Goal: Check status

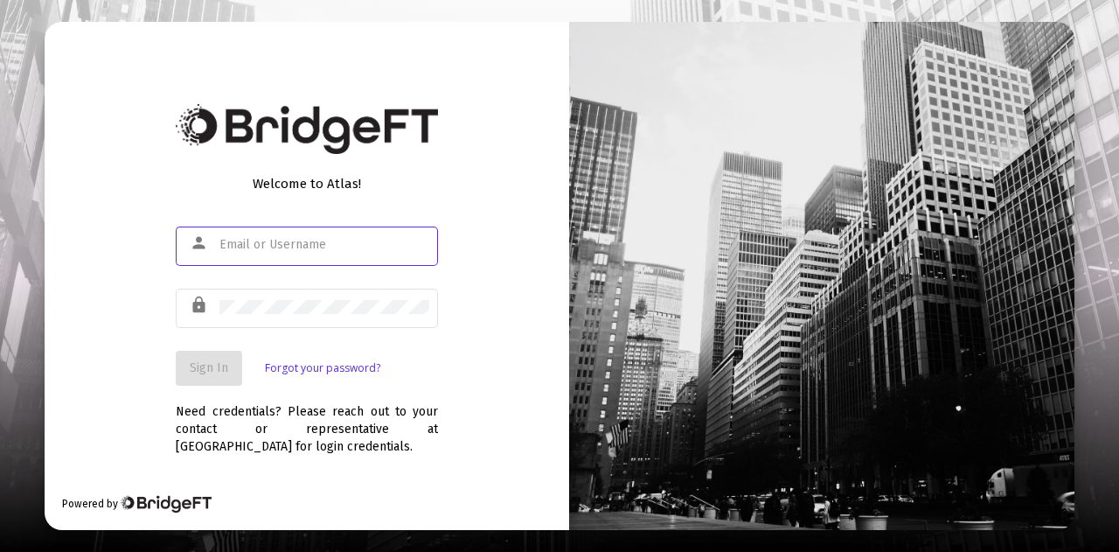
type input "[EMAIL_ADDRESS][DOMAIN_NAME]"
click at [208, 366] on span "Sign In" at bounding box center [209, 367] width 38 height 15
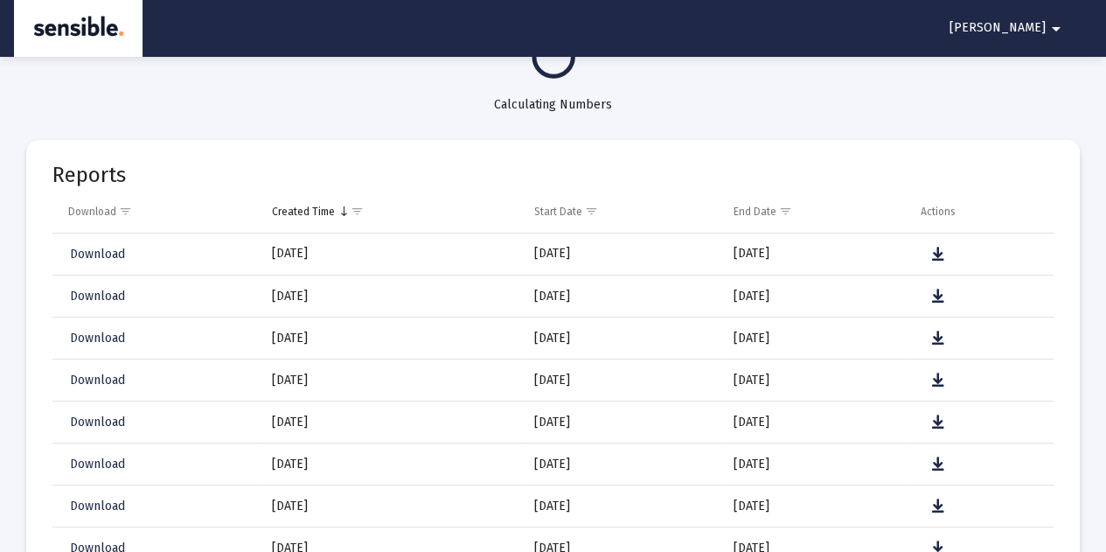
scroll to position [154, 0]
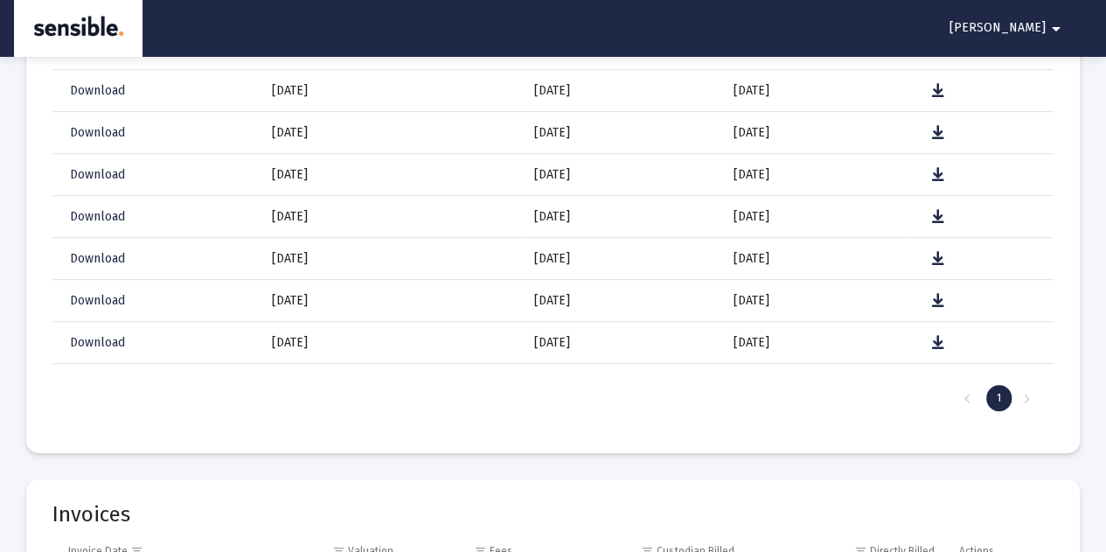
select select "View all"
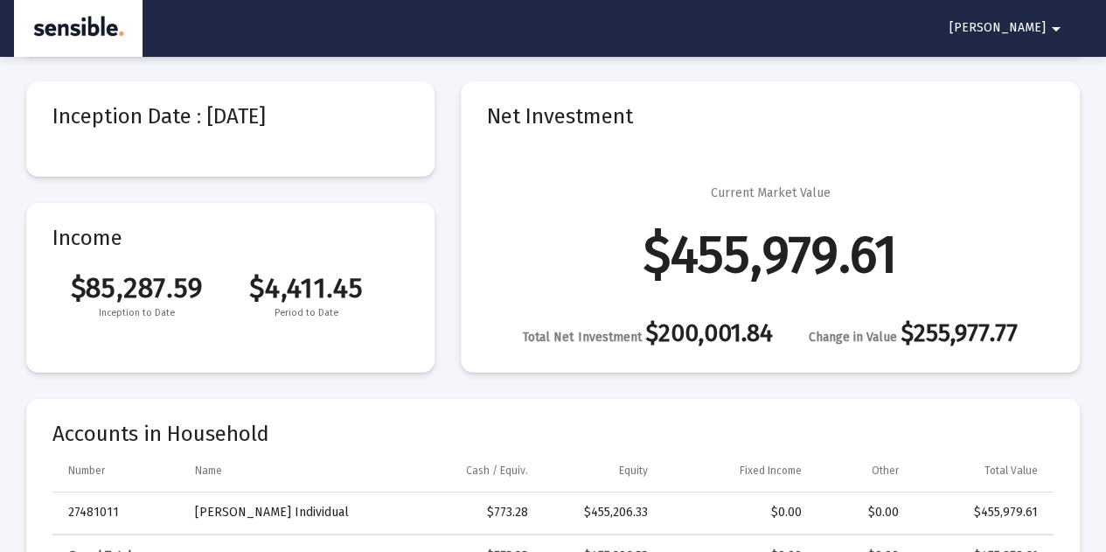
scroll to position [0, 0]
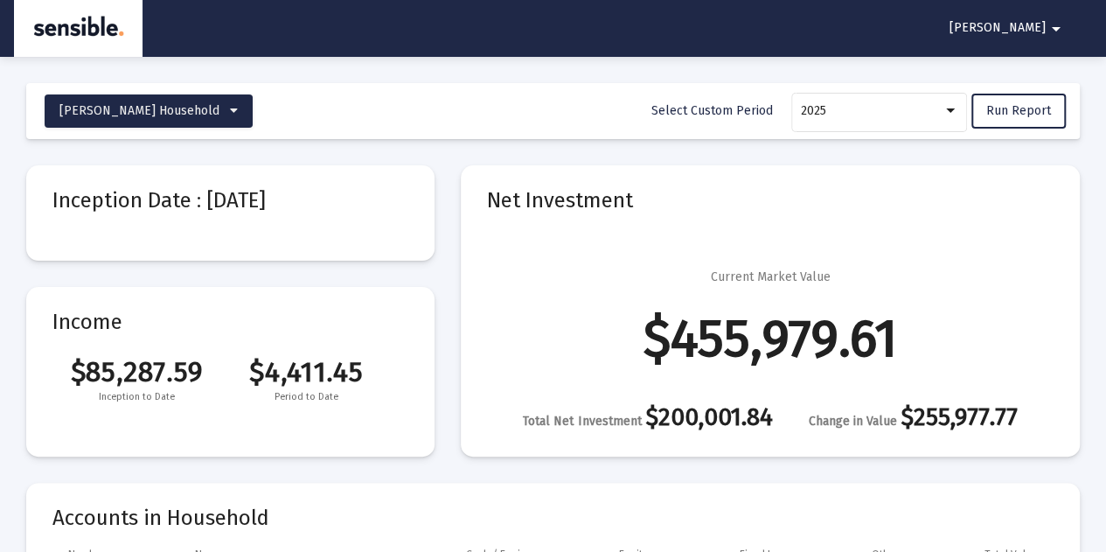
click at [957, 422] on div "Change in Value $255,977.77" at bounding box center [913, 419] width 209 height 22
drag, startPoint x: 1023, startPoint y: 410, endPoint x: 883, endPoint y: 414, distance: 140.0
click at [883, 414] on div "Total Net Investment $200,001.84 Change in Value $255,977.77" at bounding box center [770, 419] width 567 height 22
click at [809, 419] on span "Change in Value" at bounding box center [853, 421] width 88 height 15
drag, startPoint x: 755, startPoint y: 415, endPoint x: 672, endPoint y: 431, distance: 83.7
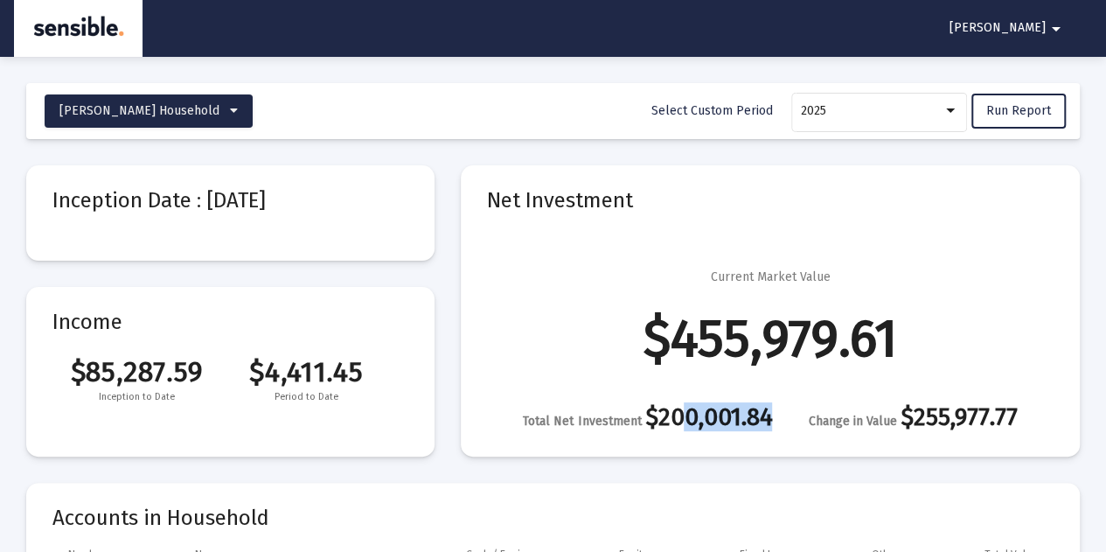
click at [672, 430] on div "Total Net Investment $200,001.84" at bounding box center [647, 419] width 249 height 22
click at [577, 268] on mat-card-content "Current Market Value $455,979.61 Total Net Investment $200,001.84 Change in Val…" at bounding box center [770, 323] width 567 height 214
click at [1056, 36] on mat-icon "arrow_drop_down" at bounding box center [1056, 28] width 21 height 35
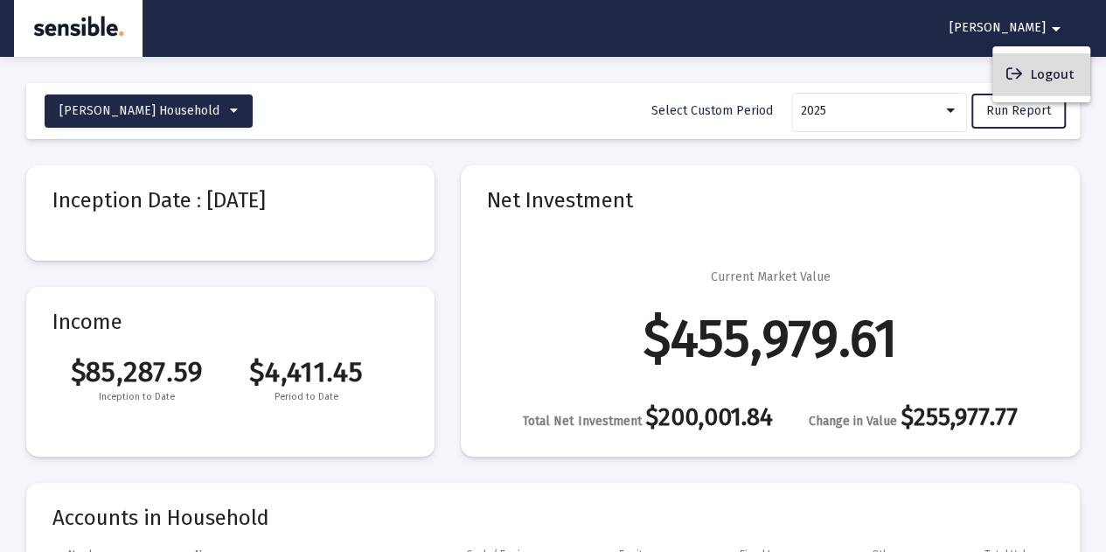
click at [1051, 71] on button "Logout" at bounding box center [1041, 74] width 98 height 42
